Goal: Task Accomplishment & Management: Complete application form

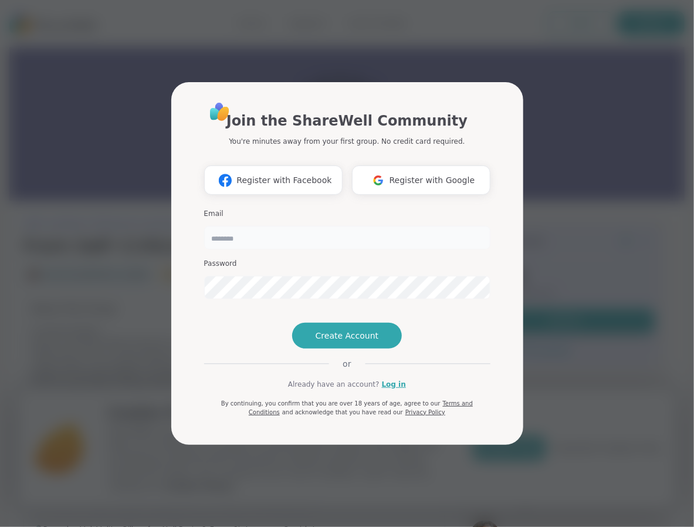
click at [280, 226] on input "email" at bounding box center [347, 237] width 286 height 23
type input "**********"
click at [342, 341] on span "Create Account" at bounding box center [347, 336] width 63 height 12
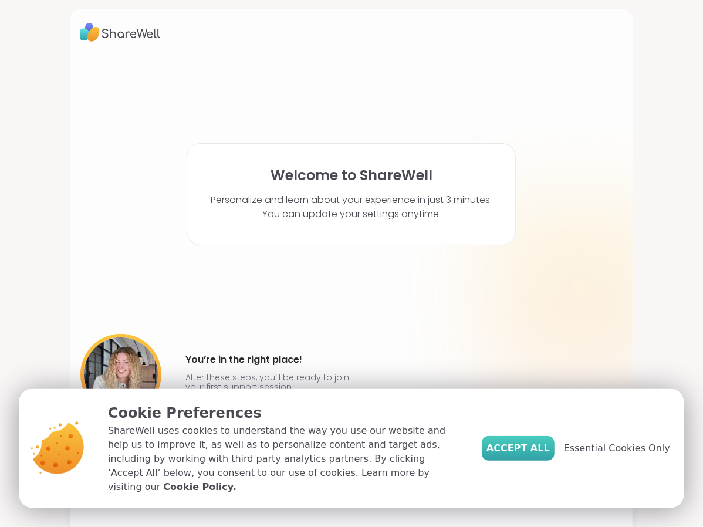
click at [536, 455] on span "Accept All" at bounding box center [517, 448] width 63 height 14
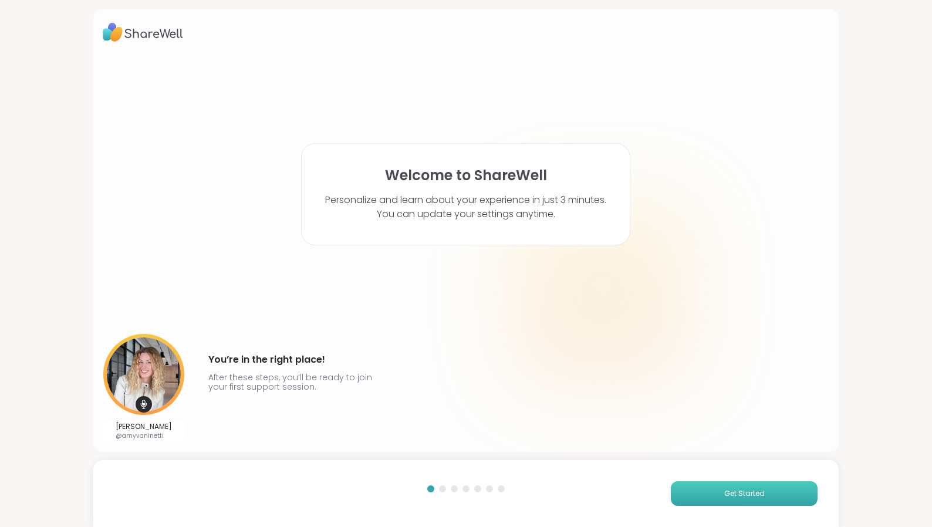
click at [693, 494] on span "Get Started" at bounding box center [744, 493] width 40 height 11
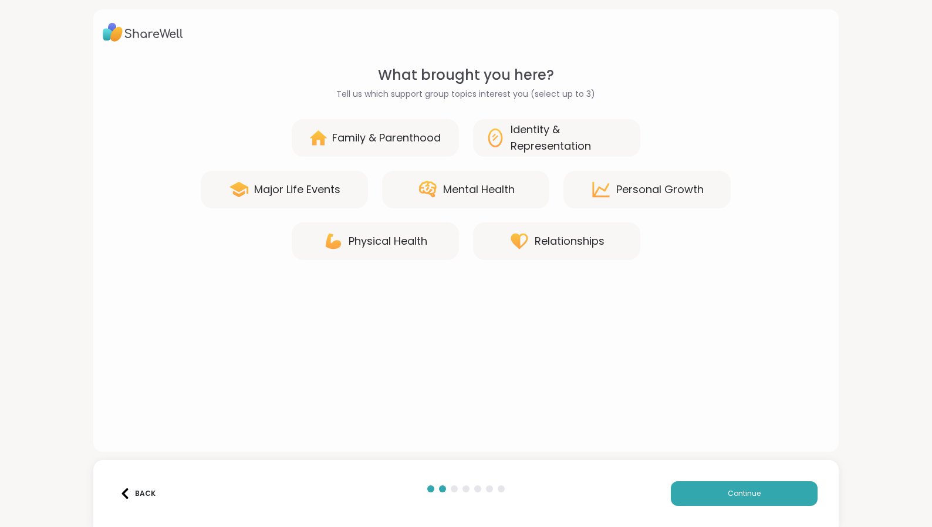
click at [652, 199] on div "Personal Growth" at bounding box center [646, 190] width 167 height 38
click at [693, 503] on button "Continue" at bounding box center [744, 493] width 147 height 25
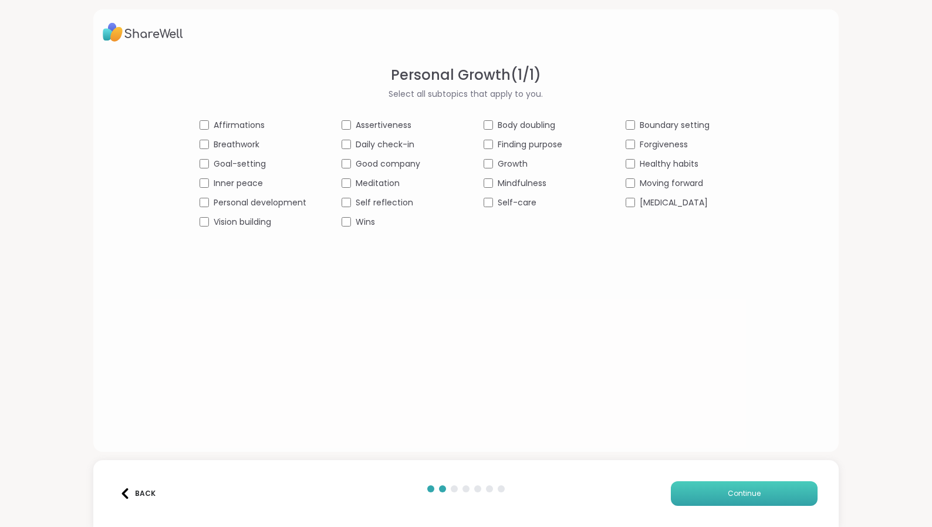
click at [693, 487] on button "Continue" at bounding box center [744, 493] width 147 height 25
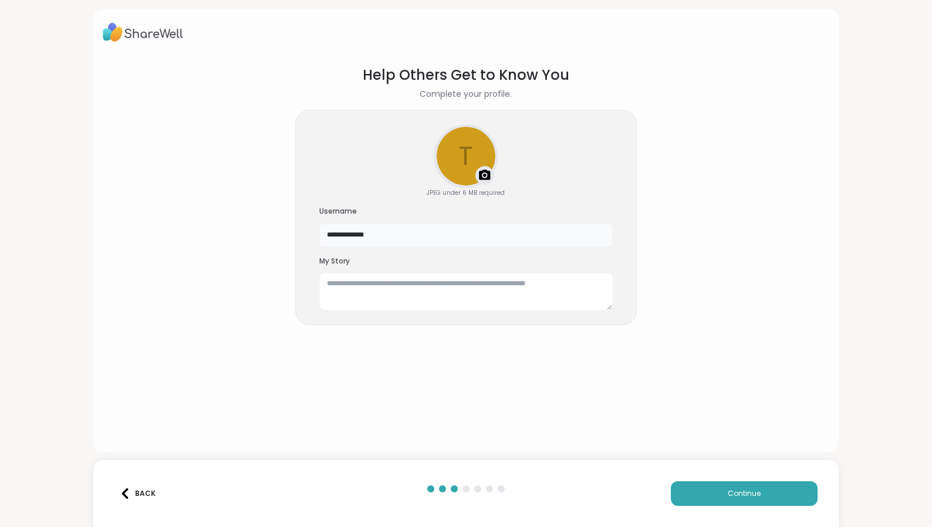
click at [362, 236] on input "**********" at bounding box center [465, 235] width 293 height 23
click at [351, 356] on section "Help Others Get to Know You Complete your profile. t Upload a profile photo JPE…" at bounding box center [466, 248] width 726 height 387
click at [393, 233] on input "***" at bounding box center [465, 235] width 293 height 23
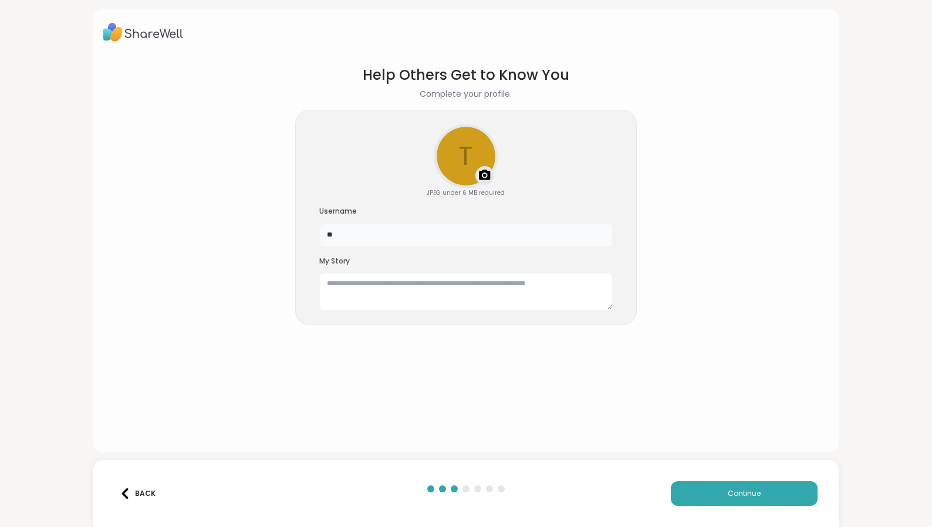
click at [398, 238] on input "**" at bounding box center [465, 235] width 293 height 23
click at [693, 206] on section "Help Others Get to Know You Complete your profile. t Upload a profile photo JPE…" at bounding box center [466, 248] width 726 height 387
click at [693, 485] on button "Continue" at bounding box center [744, 493] width 147 height 25
click at [374, 233] on input "*" at bounding box center [465, 235] width 293 height 23
type input "*****"
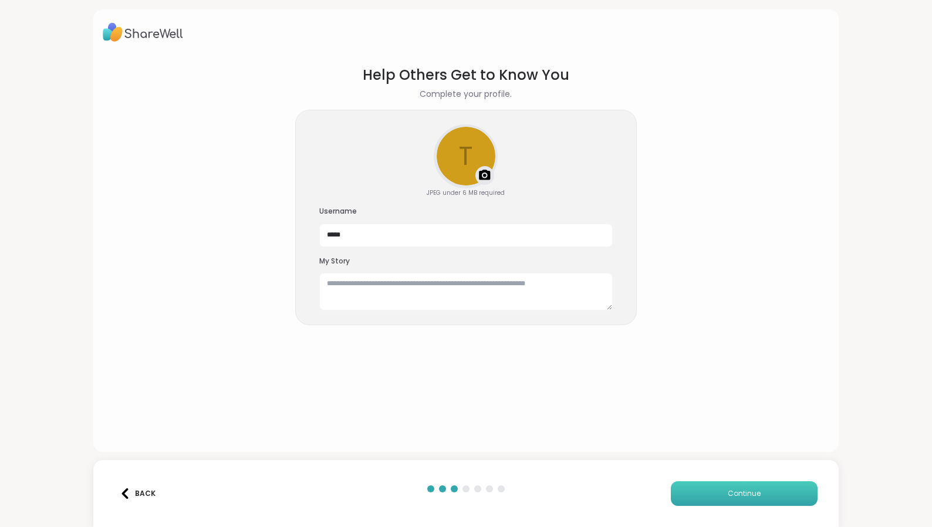
click at [693, 493] on span "Continue" at bounding box center [743, 493] width 33 height 11
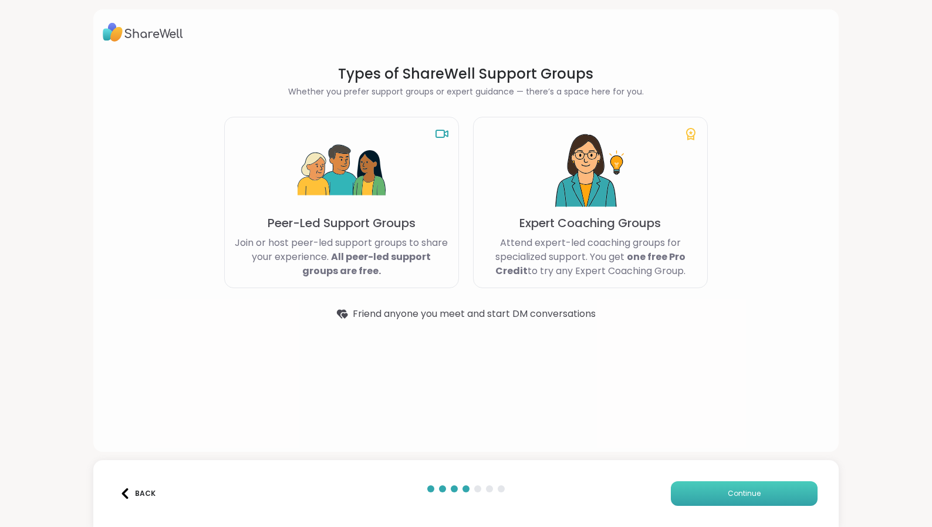
click at [693, 501] on button "Continue" at bounding box center [744, 493] width 147 height 25
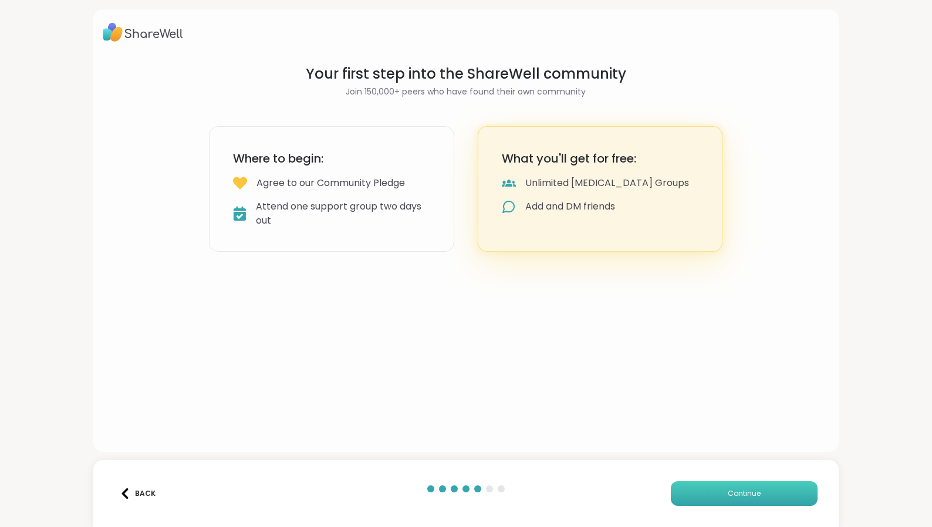
click at [693, 503] on button "Continue" at bounding box center [744, 493] width 147 height 25
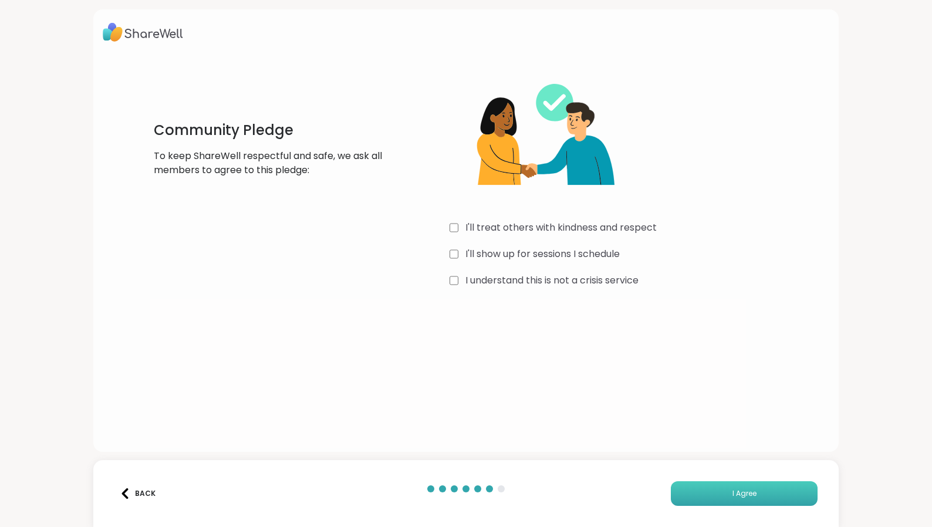
click at [693, 487] on button "I Agree" at bounding box center [744, 493] width 147 height 25
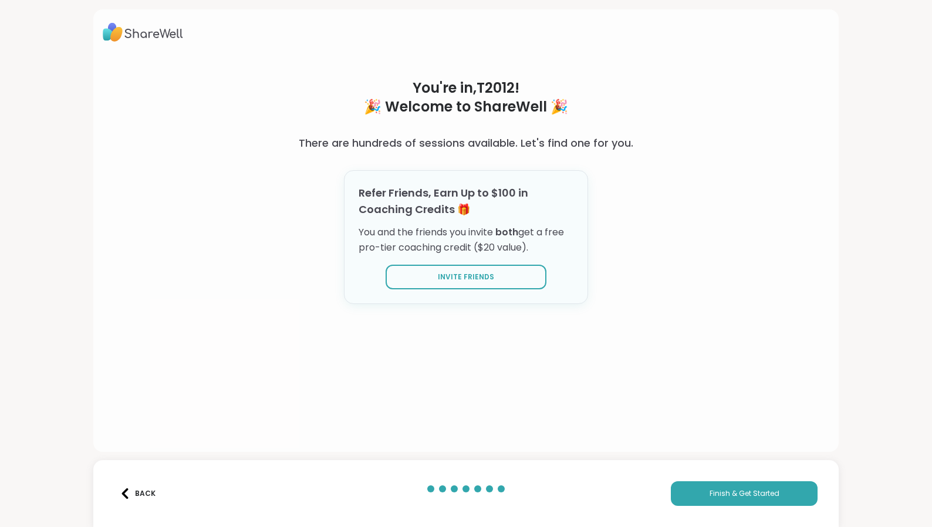
click at [693, 509] on div "Back Finish & Get Started" at bounding box center [465, 493] width 745 height 67
click at [693, 490] on span "Finish & Get Started" at bounding box center [744, 493] width 70 height 11
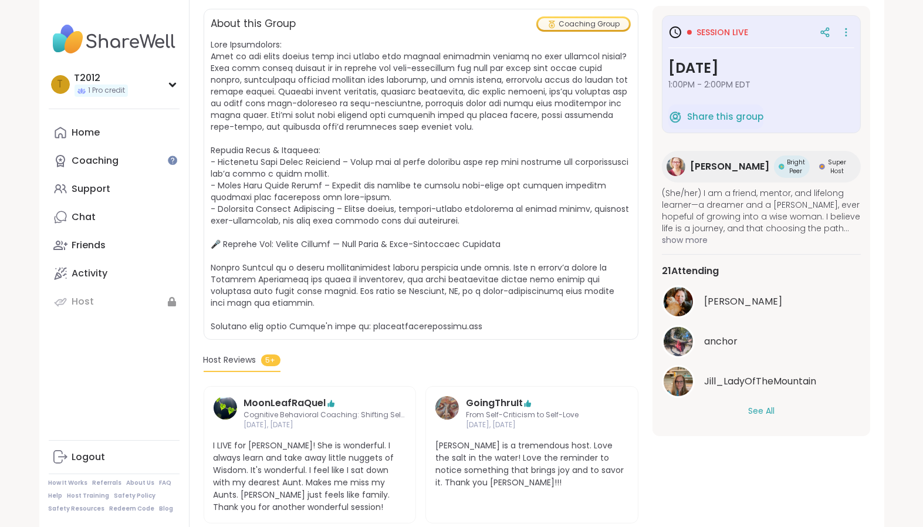
scroll to position [85, 0]
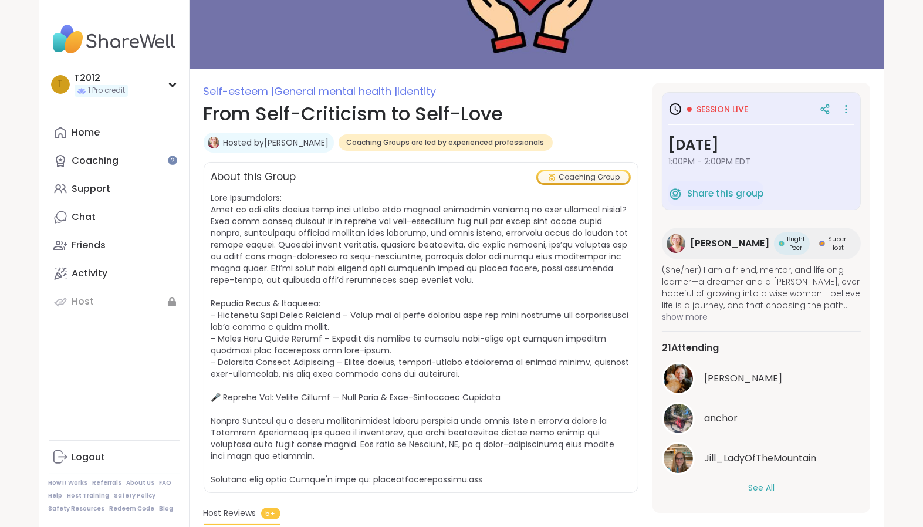
click at [693, 113] on span "Session live" at bounding box center [722, 109] width 52 height 12
click at [673, 110] on icon at bounding box center [675, 109] width 14 height 14
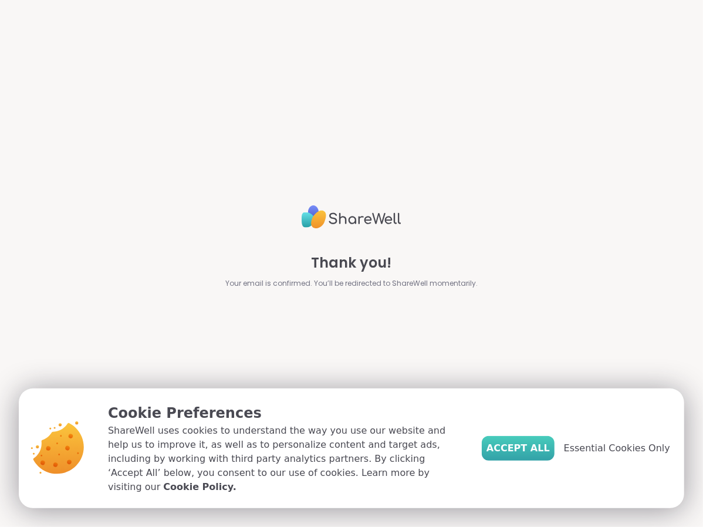
click at [529, 455] on span "Accept All" at bounding box center [517, 448] width 63 height 14
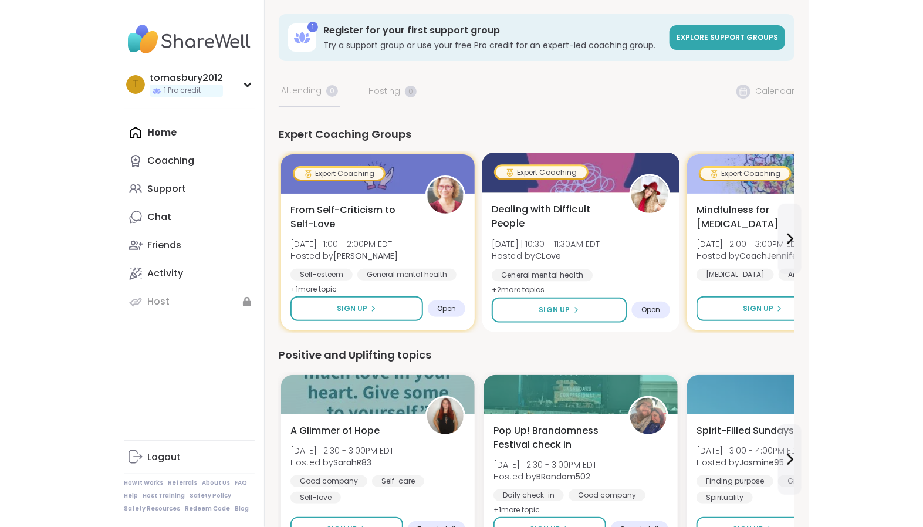
scroll to position [8, 0]
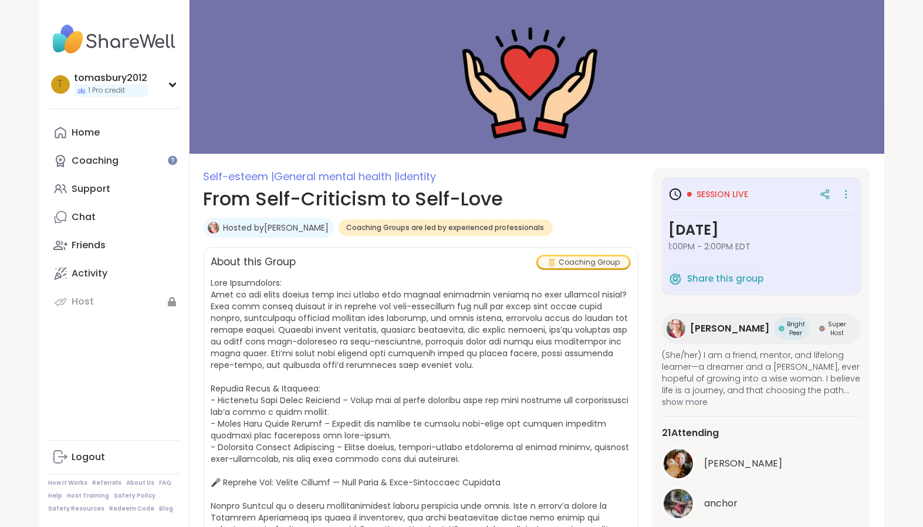
click at [675, 194] on icon at bounding box center [675, 194] width 14 height 14
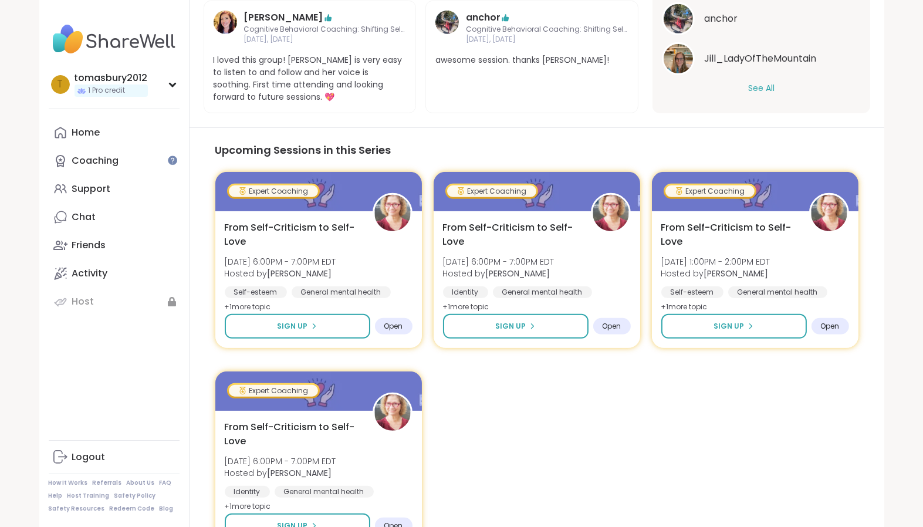
scroll to position [961, 0]
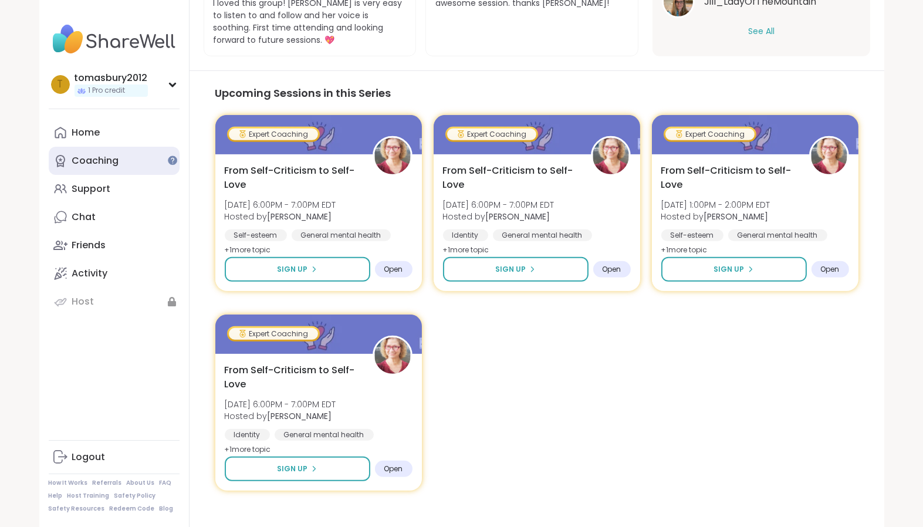
click at [104, 164] on div "Coaching" at bounding box center [95, 160] width 47 height 13
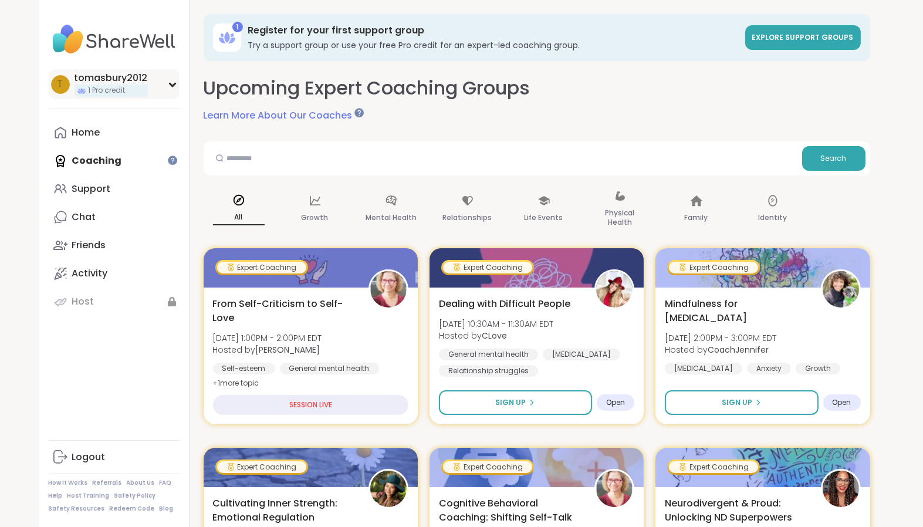
click at [155, 80] on div "t tomasbury2012 1 Pro credit" at bounding box center [114, 84] width 131 height 30
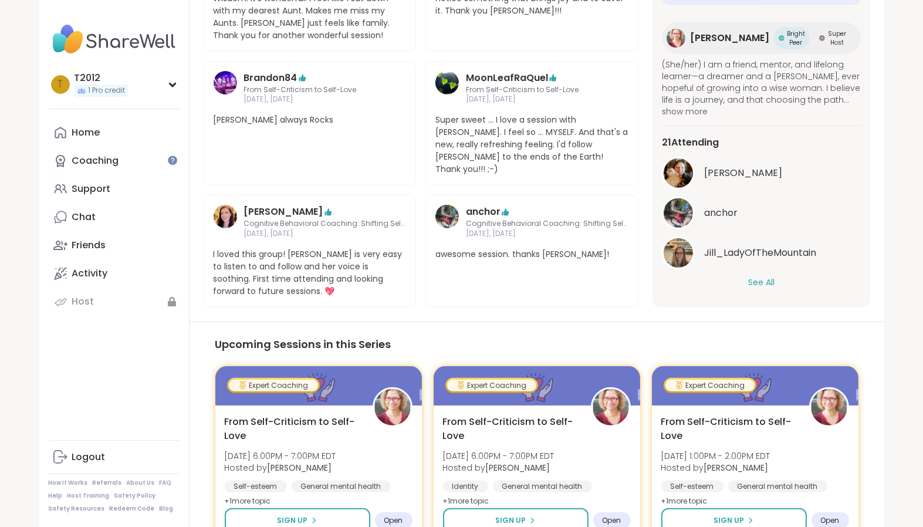
scroll to position [709, 0]
click at [90, 133] on div "Home" at bounding box center [86, 132] width 28 height 13
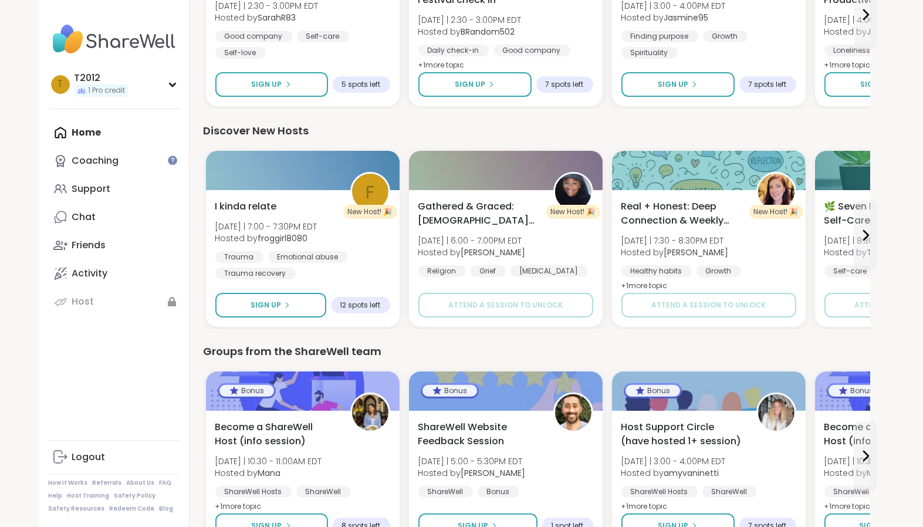
scroll to position [445, 0]
click at [133, 92] on div "T T2012 1 Pro credit" at bounding box center [114, 84] width 131 height 30
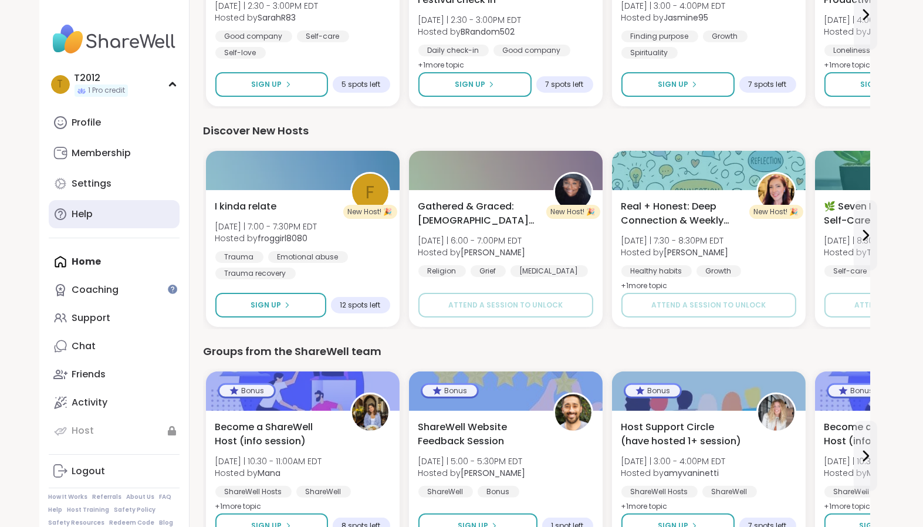
click at [94, 211] on link "Help" at bounding box center [114, 214] width 131 height 28
